Goal: Task Accomplishment & Management: Use online tool/utility

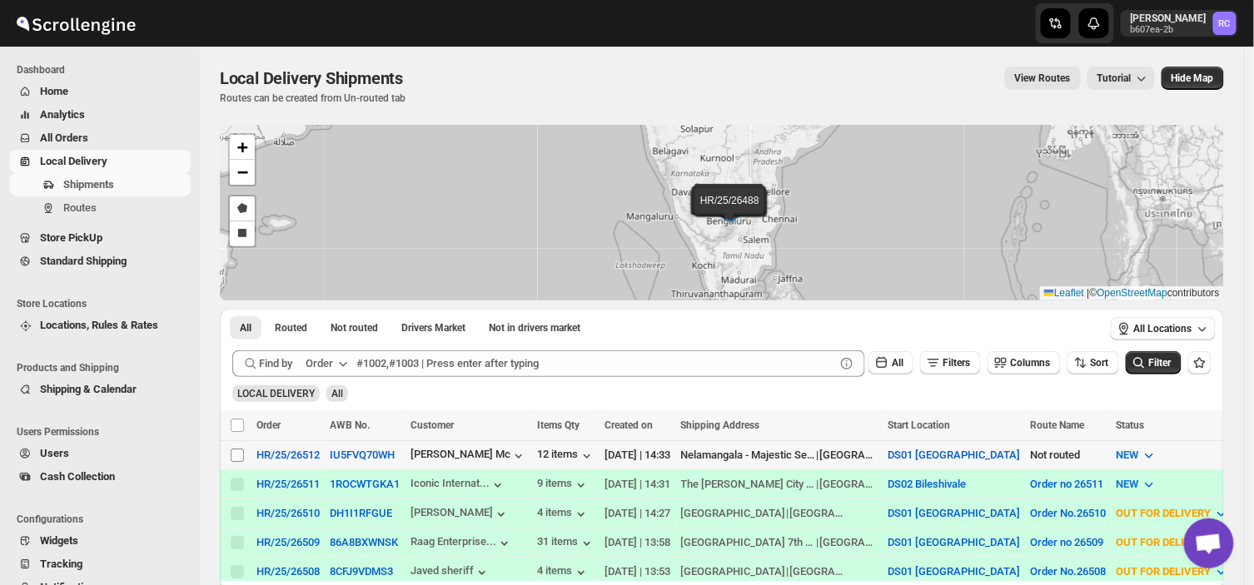
click at [233, 453] on input "Select shipment" at bounding box center [237, 455] width 13 height 13
checkbox input "true"
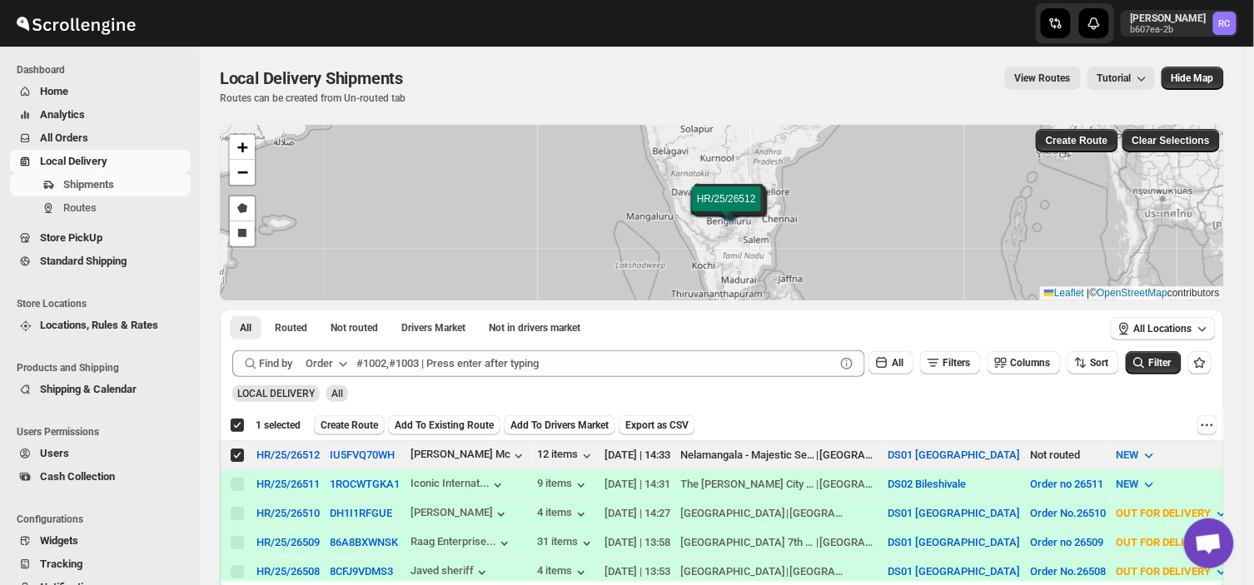
click at [346, 423] on span "Create Route" at bounding box center [349, 425] width 57 height 13
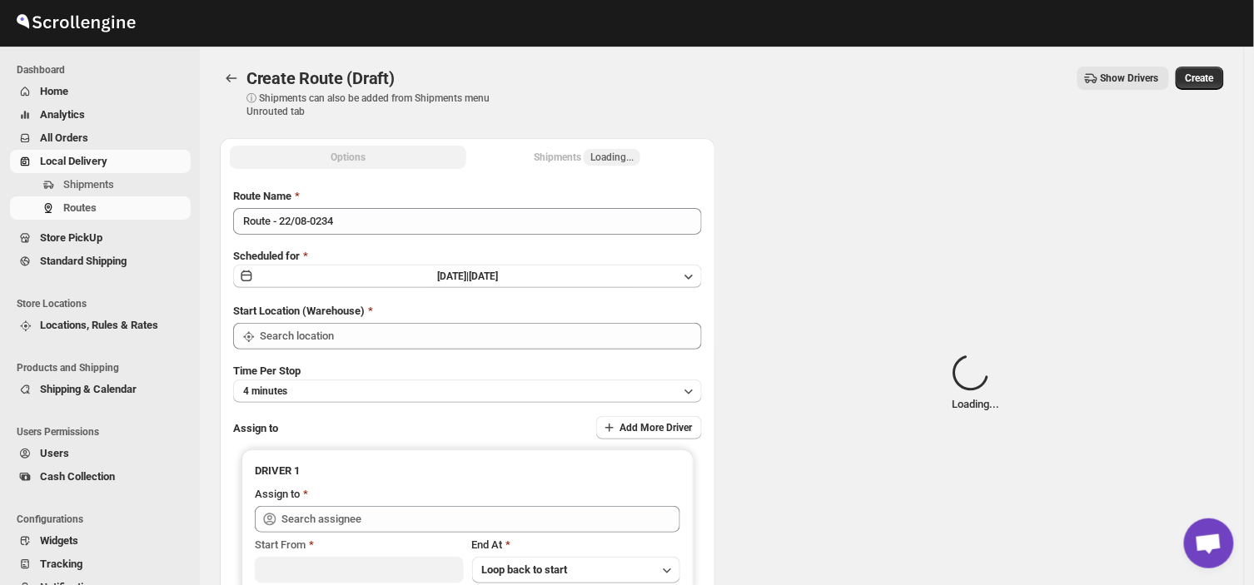
type input "DS01 [GEOGRAPHIC_DATA]"
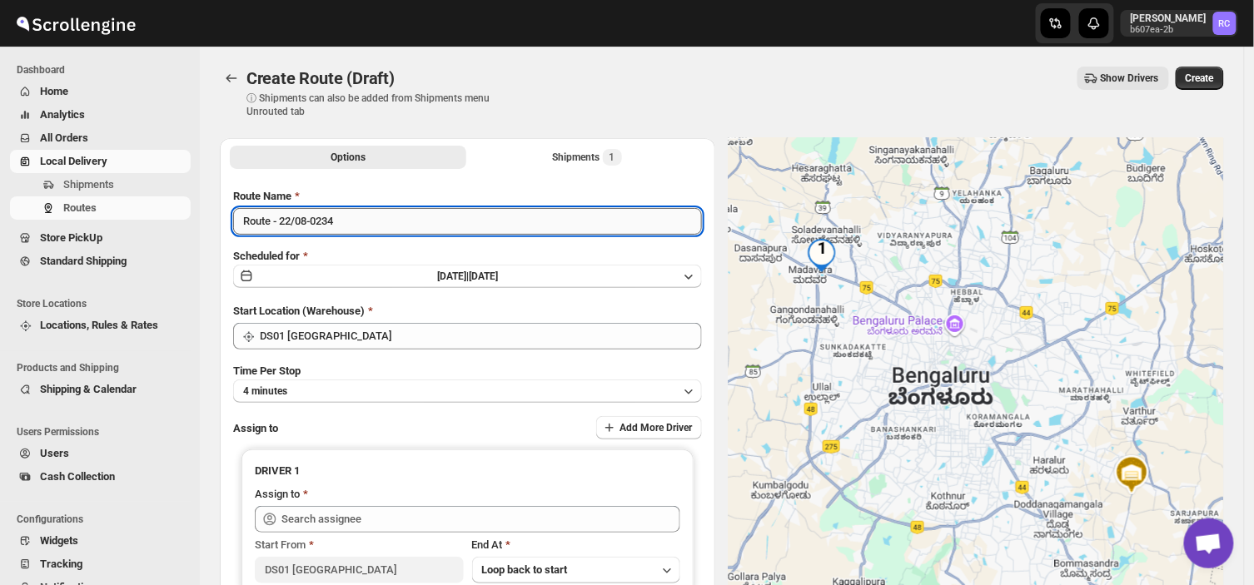
click at [348, 217] on input "Route - 22/08-0234" at bounding box center [467, 221] width 469 height 27
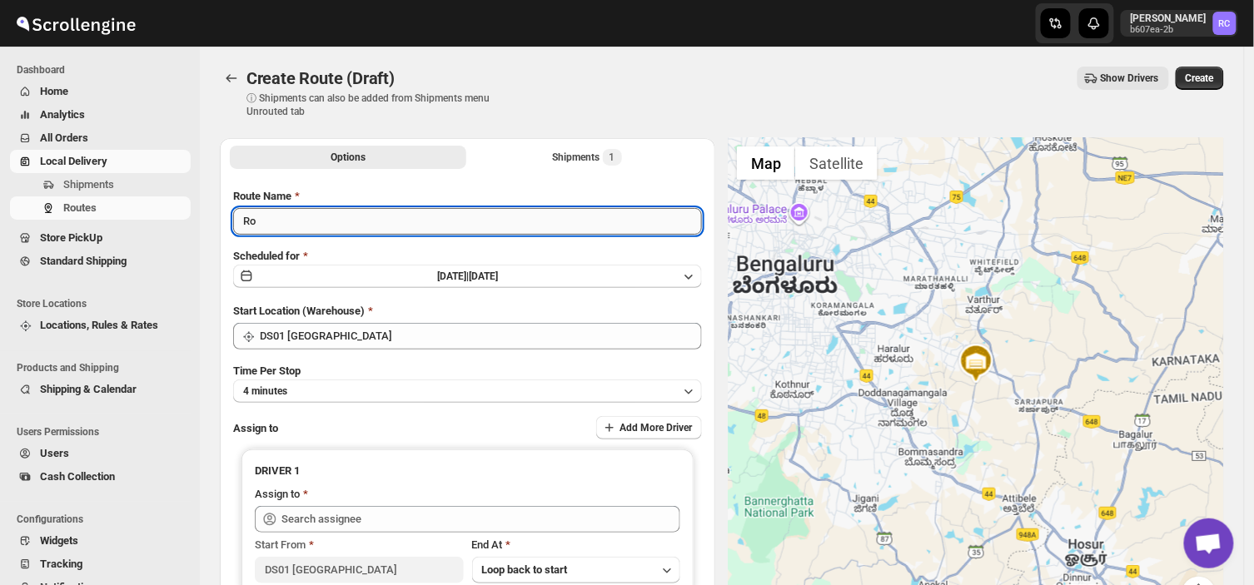
type input "R"
type input "Order no 26512"
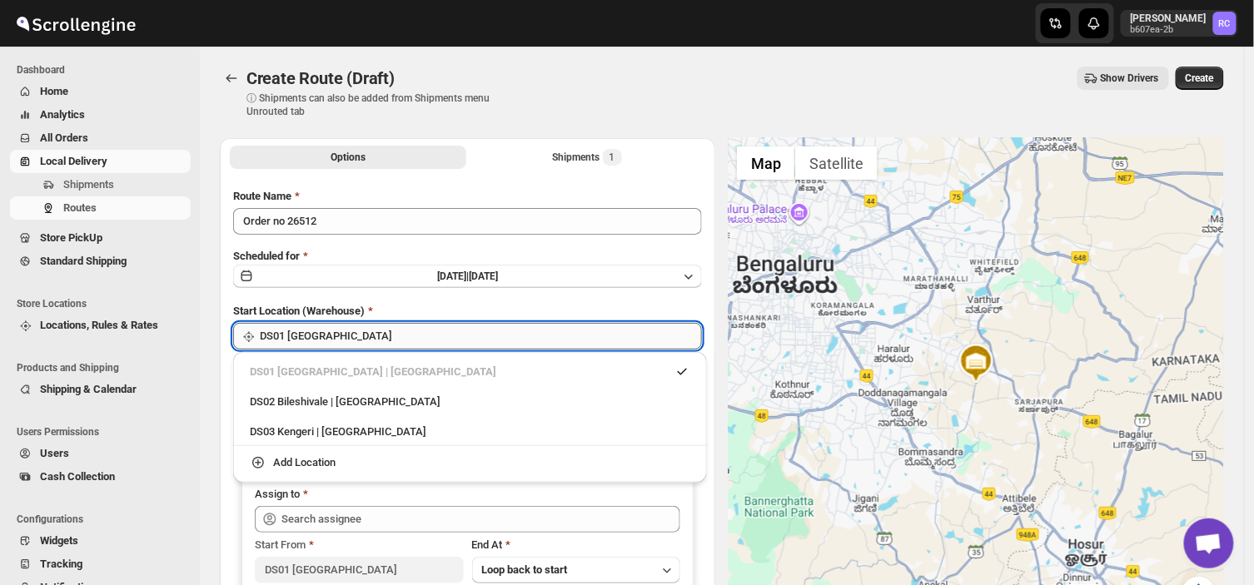
click at [336, 334] on input "DS01 [GEOGRAPHIC_DATA]" at bounding box center [481, 336] width 442 height 27
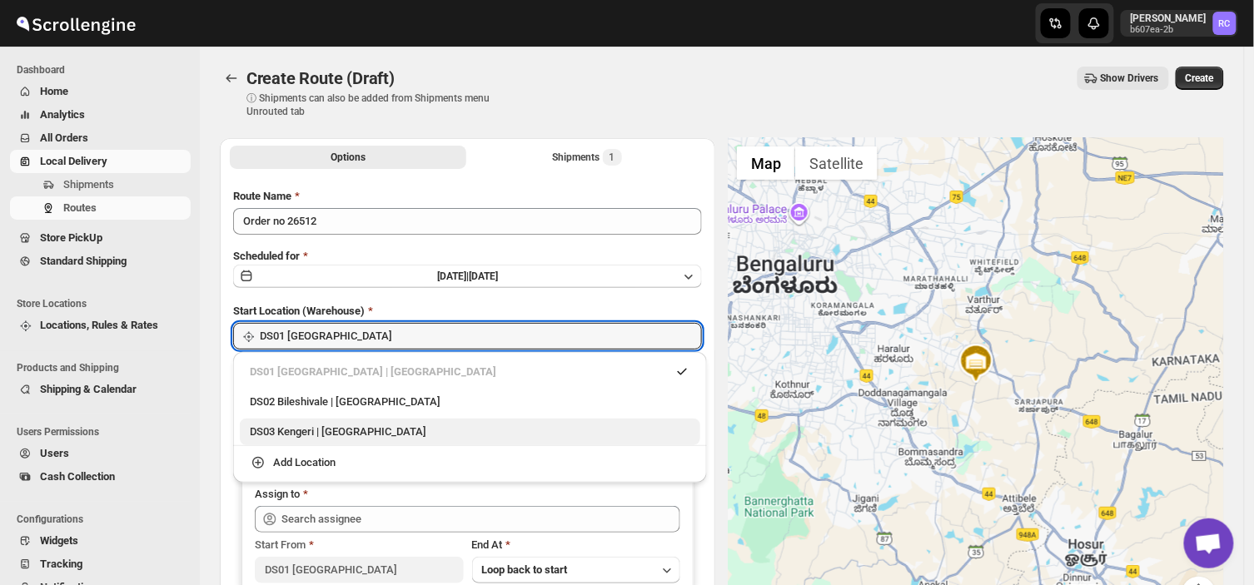
click at [268, 435] on div "DS03 Kengeri | [GEOGRAPHIC_DATA]" at bounding box center [470, 432] width 440 height 17
type input "DS03 Kengeri"
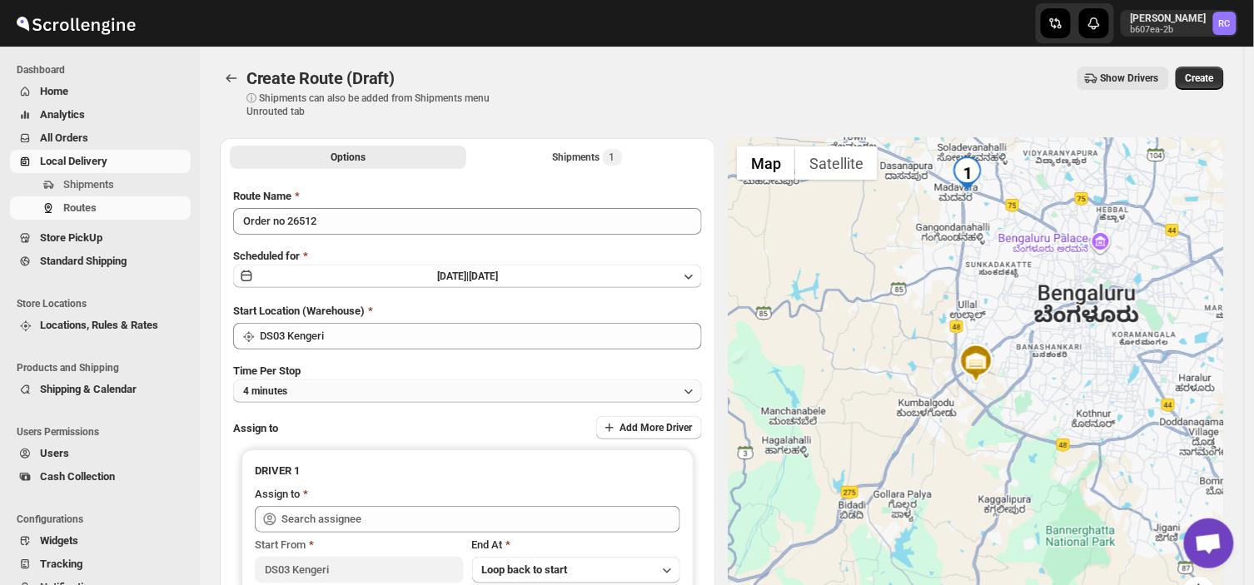
click at [321, 385] on button "4 minutes" at bounding box center [467, 391] width 469 height 23
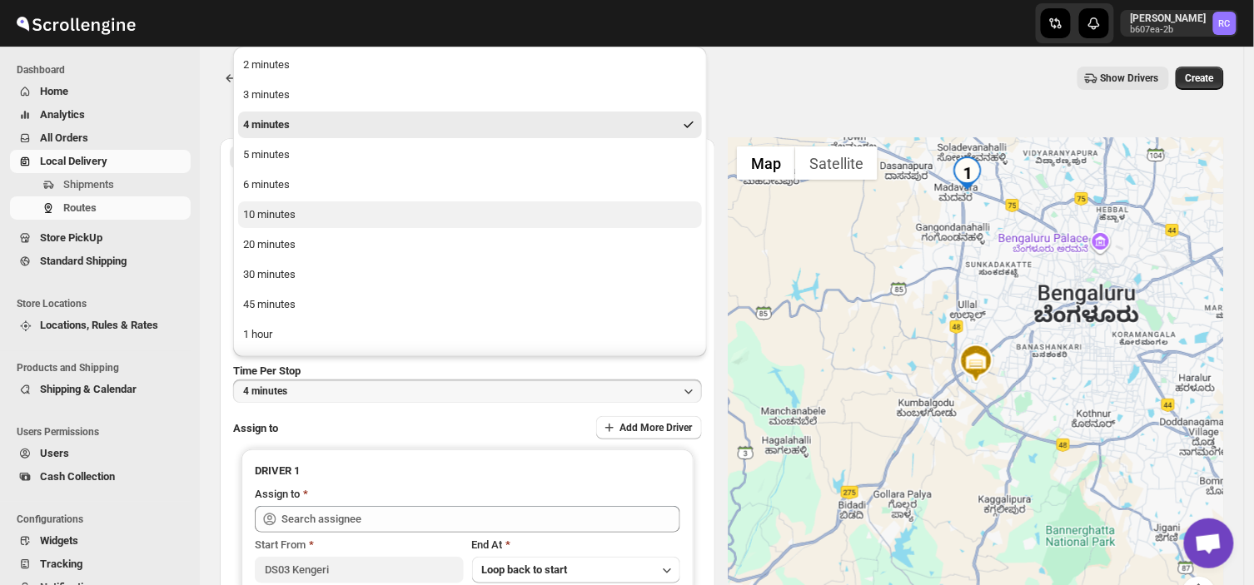
click at [267, 214] on div "10 minutes" at bounding box center [269, 215] width 52 height 17
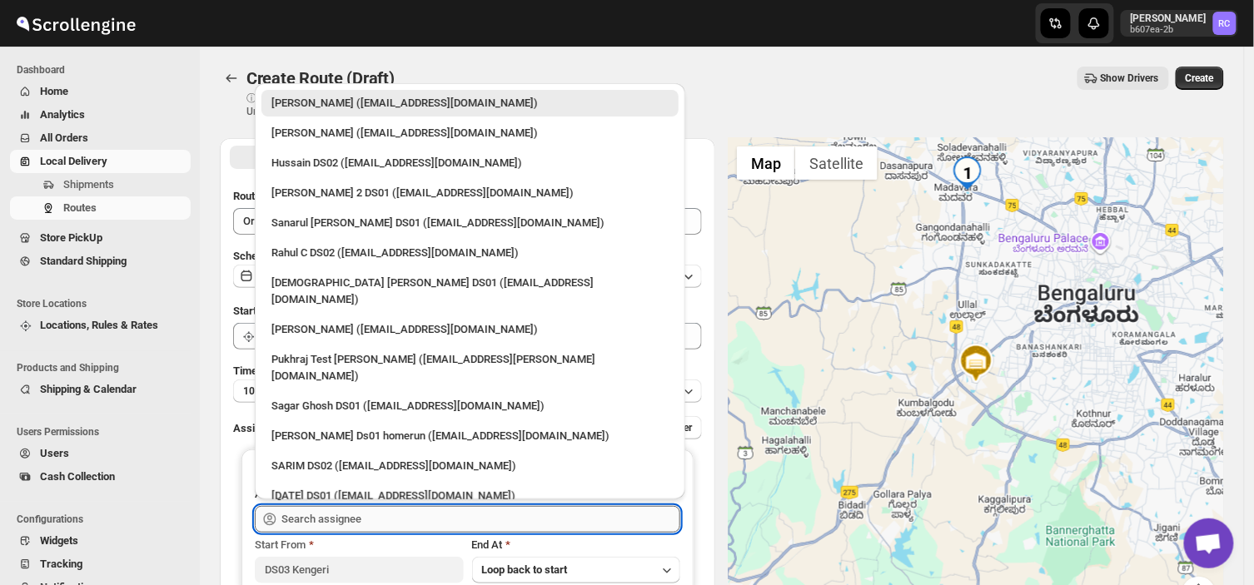
click at [385, 520] on input "text" at bounding box center [480, 519] width 399 height 27
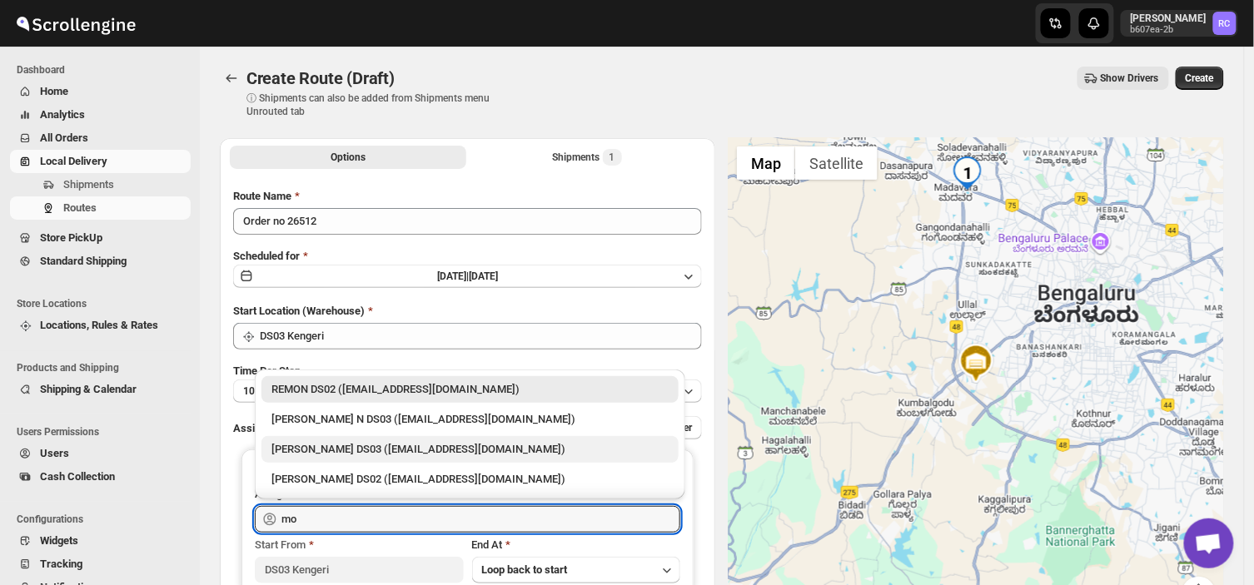
click at [322, 448] on div "[PERSON_NAME] DS03 ([EMAIL_ADDRESS][DOMAIN_NAME])" at bounding box center [469, 449] width 397 height 17
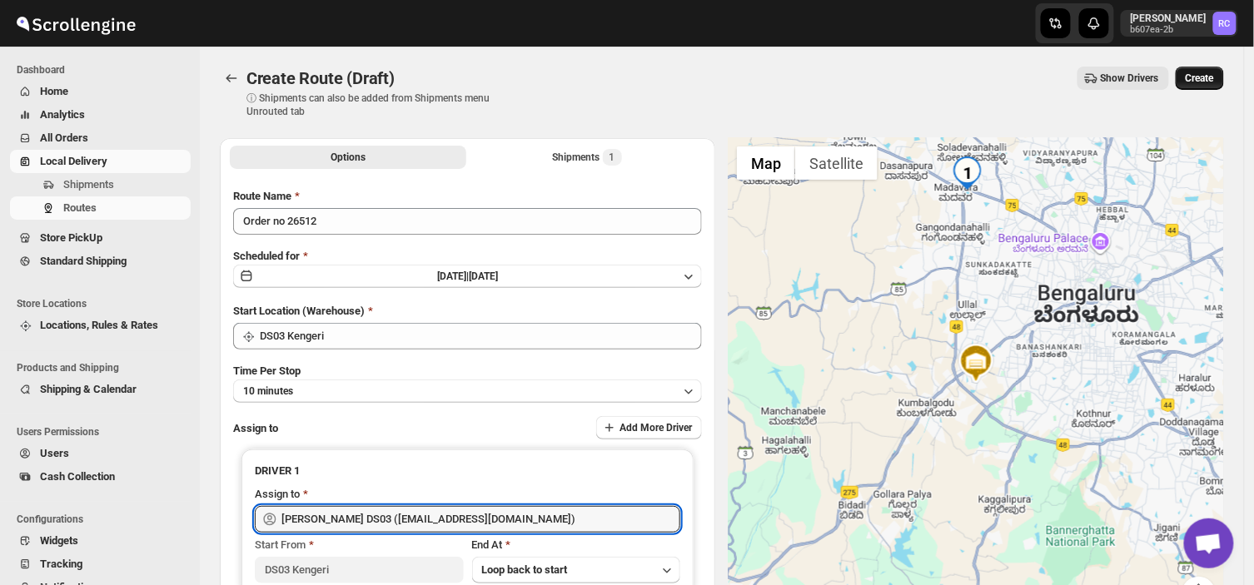
type input "[PERSON_NAME] DS03 ([EMAIL_ADDRESS][DOMAIN_NAME])"
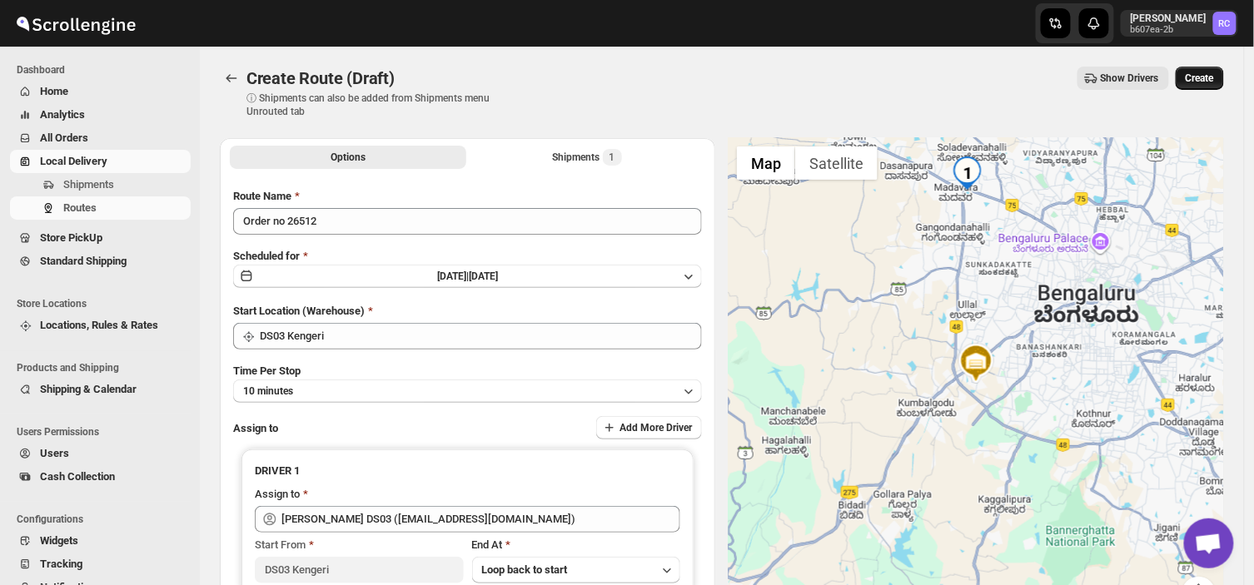
click at [1214, 77] on span "Create" at bounding box center [1200, 78] width 28 height 13
